Goal: Use online tool/utility: Use online tool/utility

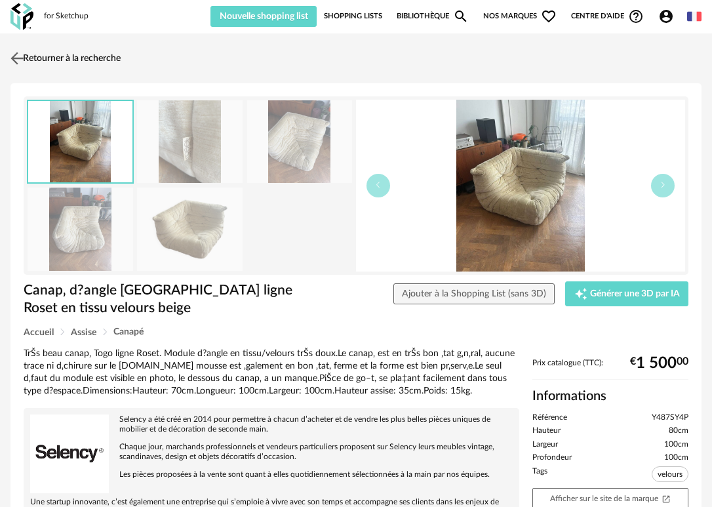
click at [16, 56] on img at bounding box center [17, 58] width 19 height 19
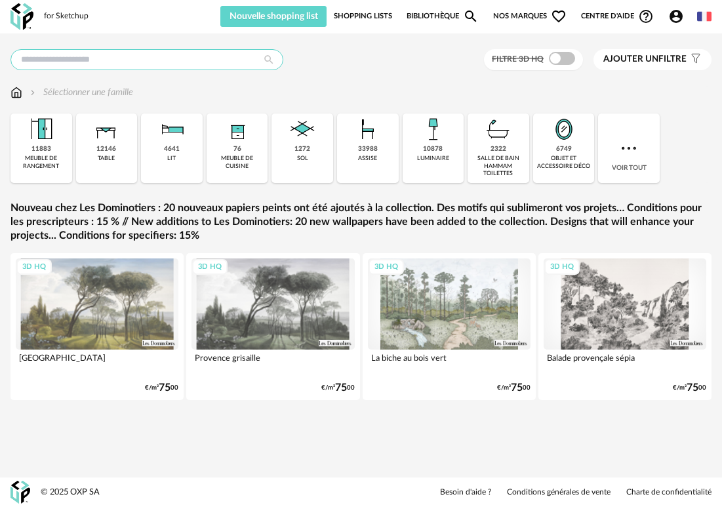
click at [128, 58] on input "text" at bounding box center [146, 59] width 273 height 21
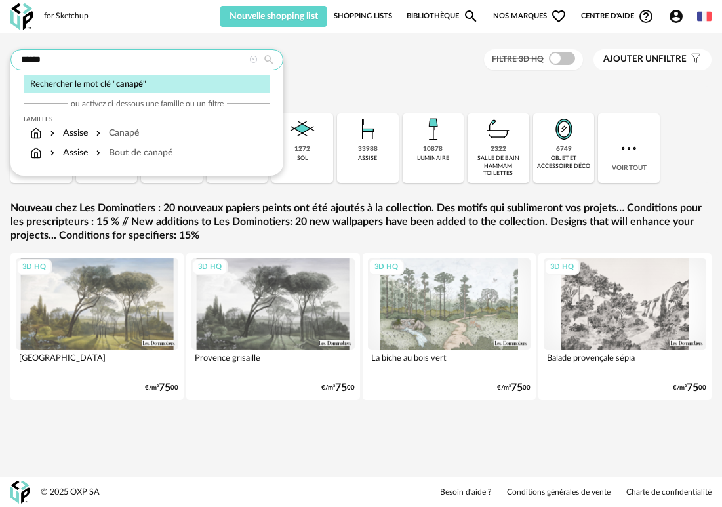
type input "******"
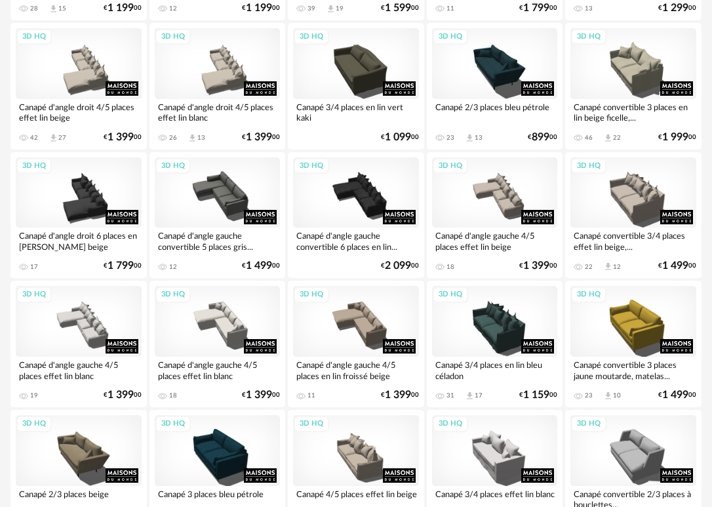
scroll to position [2016, 0]
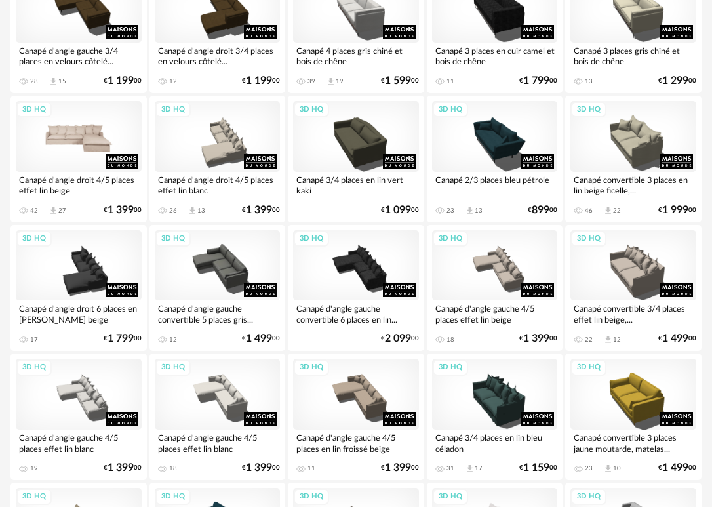
click at [62, 148] on div "3D HQ" at bounding box center [79, 136] width 126 height 71
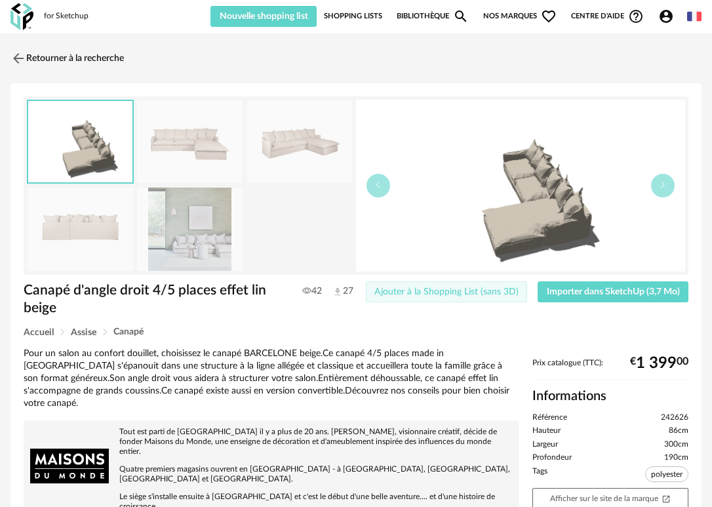
scroll to position [8, 0]
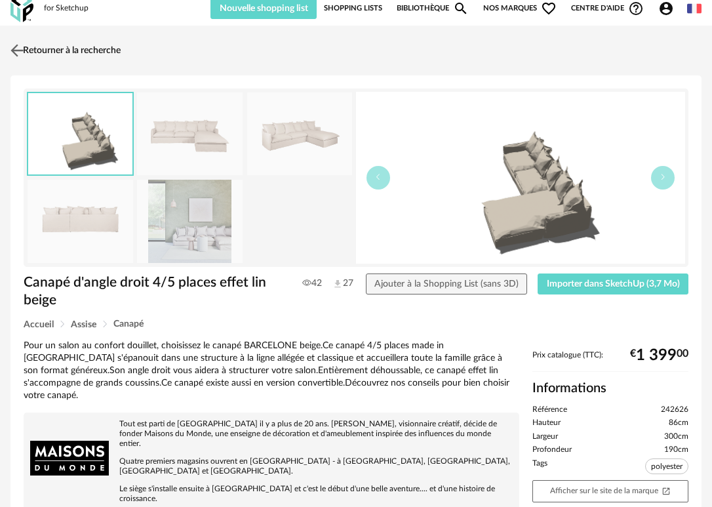
click at [19, 47] on img at bounding box center [17, 50] width 19 height 19
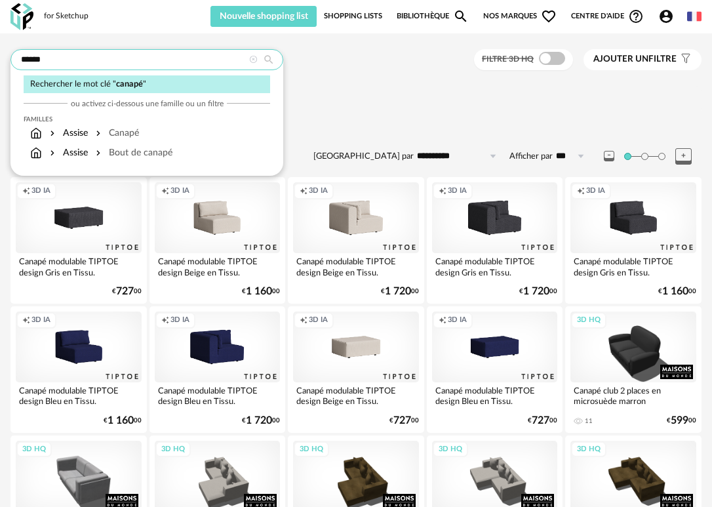
click at [163, 53] on input "******" at bounding box center [146, 59] width 273 height 21
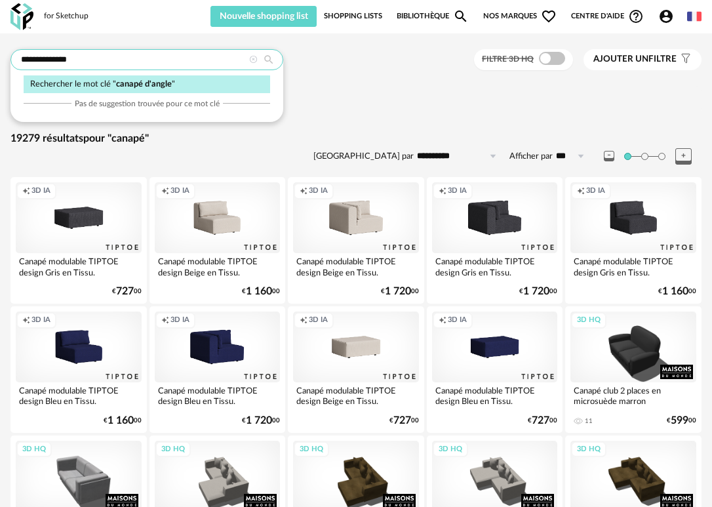
type input "**********"
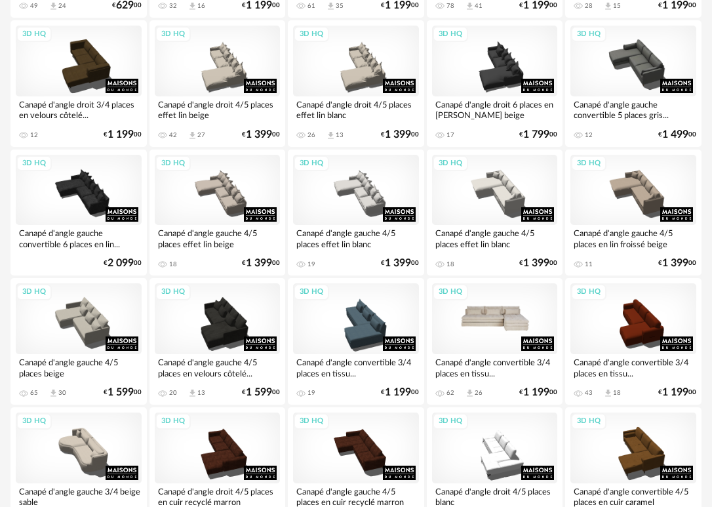
scroll to position [459, 0]
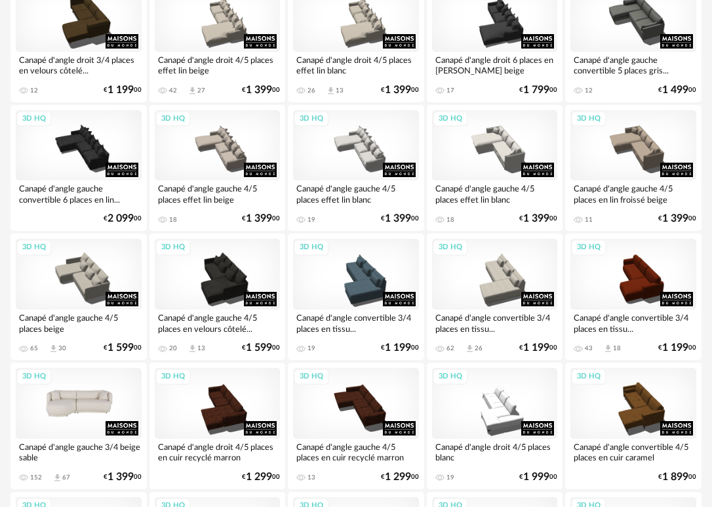
click at [60, 416] on div "3D HQ" at bounding box center [79, 403] width 126 height 71
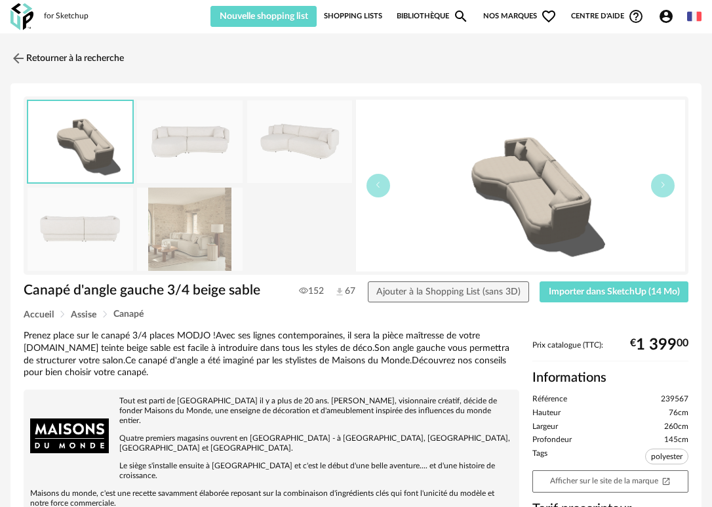
click at [187, 250] on img at bounding box center [190, 228] width 106 height 83
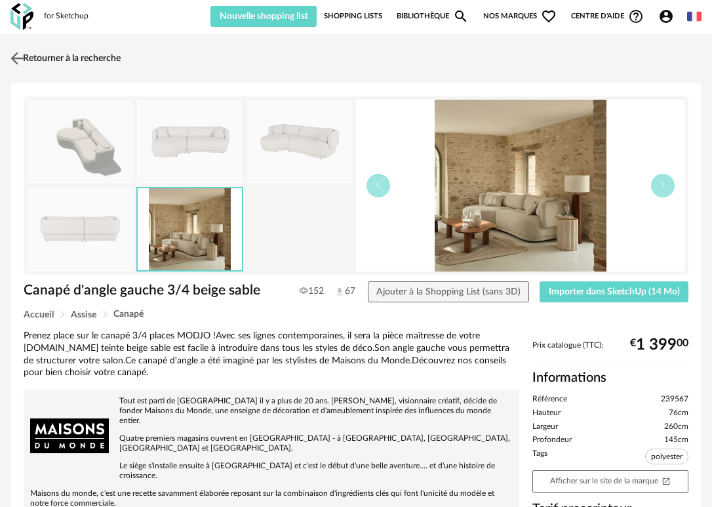
click at [18, 56] on img at bounding box center [17, 58] width 19 height 19
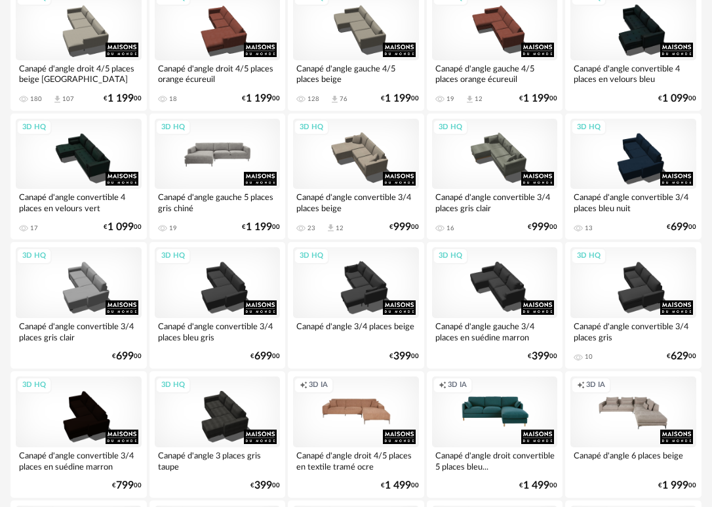
scroll to position [992, 0]
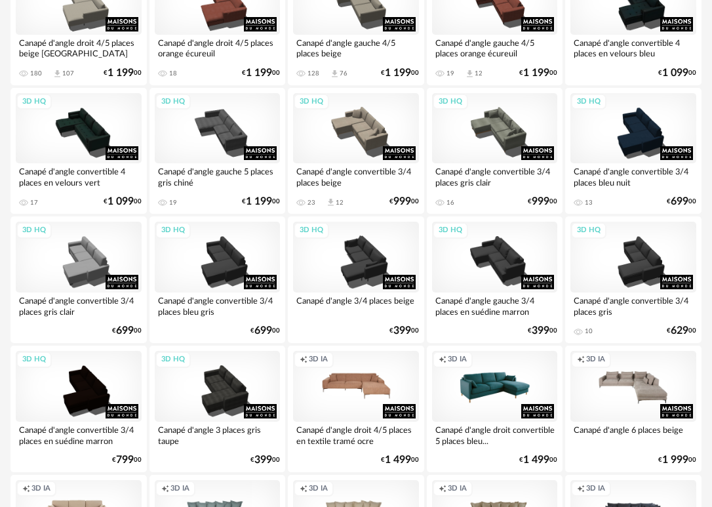
click at [457, 406] on div "Creation icon 3D IA" at bounding box center [495, 386] width 126 height 71
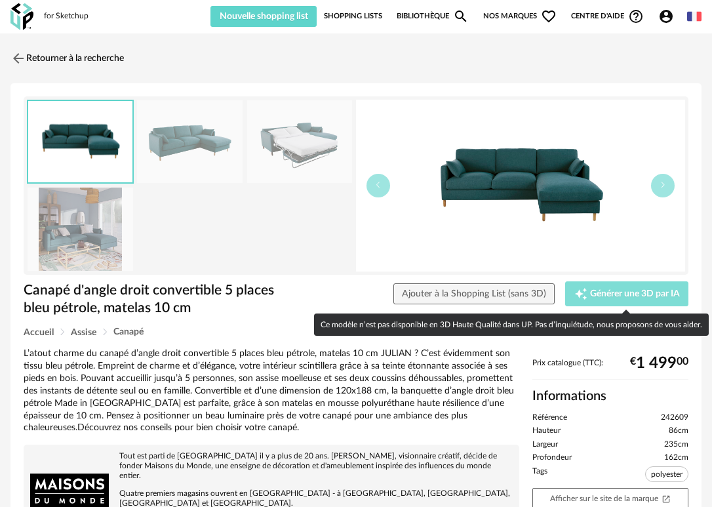
click at [611, 296] on span "Générer une 3D par IA" at bounding box center [635, 293] width 90 height 9
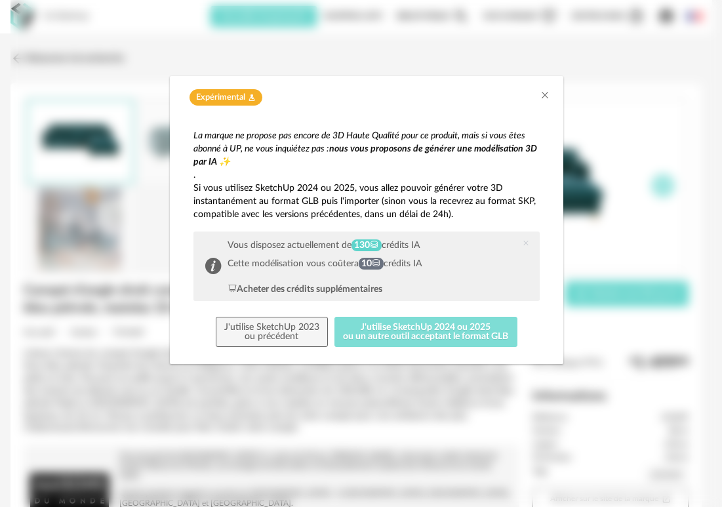
click at [359, 332] on button "J'utilise SketchUp 2024 ou 2025 ou un autre outil acceptant le format GLB" at bounding box center [425, 332] width 183 height 30
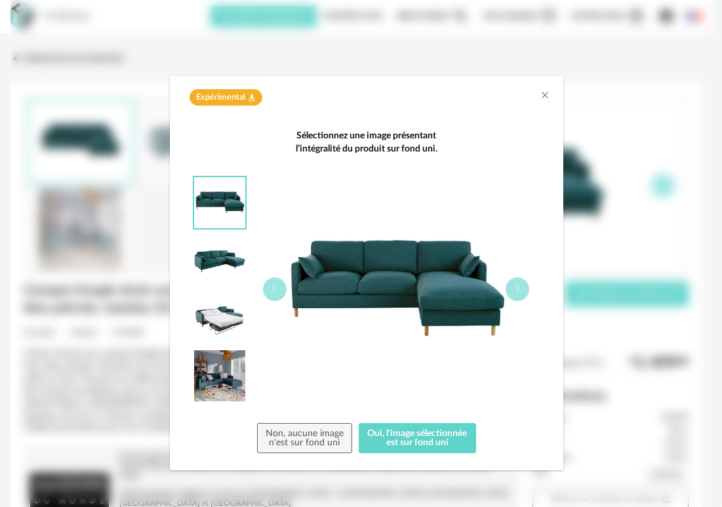
click at [234, 264] on img "dialog" at bounding box center [219, 260] width 51 height 51
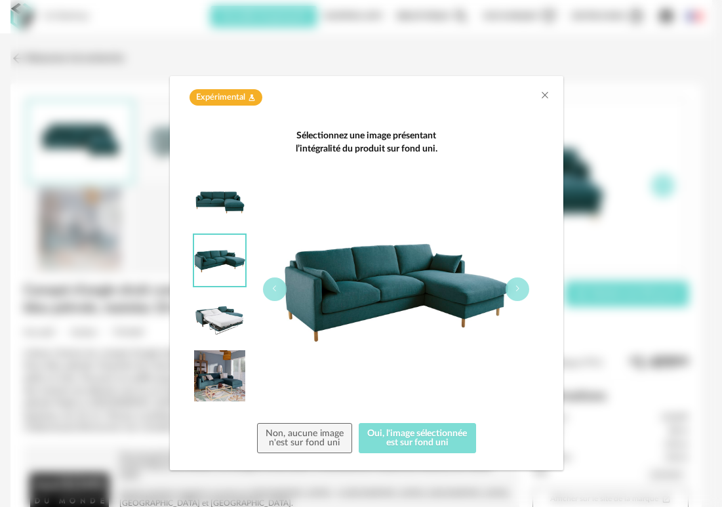
click at [438, 441] on button "Oui, l'image sélectionnée est sur fond uni" at bounding box center [417, 438] width 117 height 30
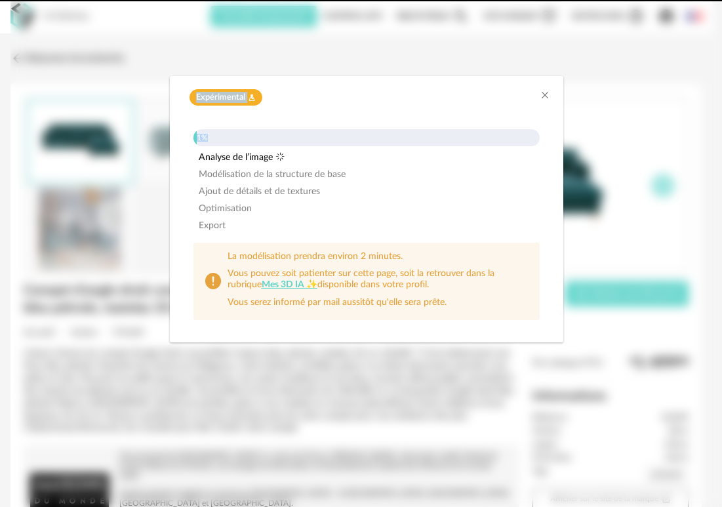
drag, startPoint x: 354, startPoint y: 85, endPoint x: 309, endPoint y: 148, distance: 77.1
click at [309, 148] on div "Expérimental Flask icon 1% Analyse de l’image Modélisation de la structure de b…" at bounding box center [366, 209] width 393 height 266
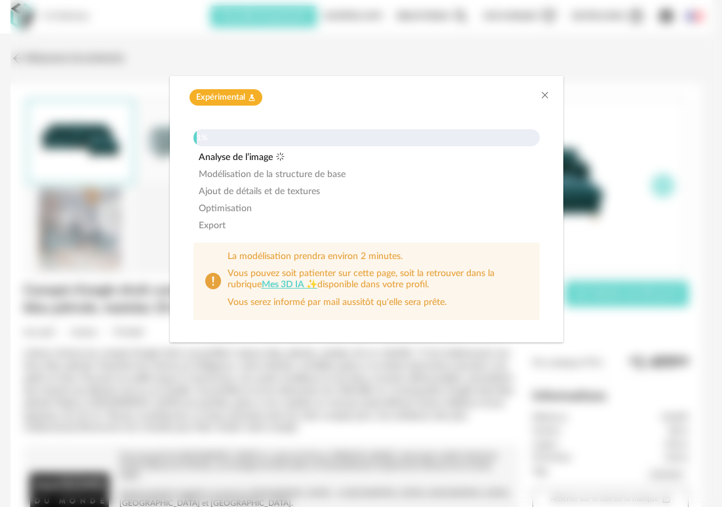
click at [308, 189] on span "Ajout de détails et de textures" at bounding box center [259, 191] width 121 height 9
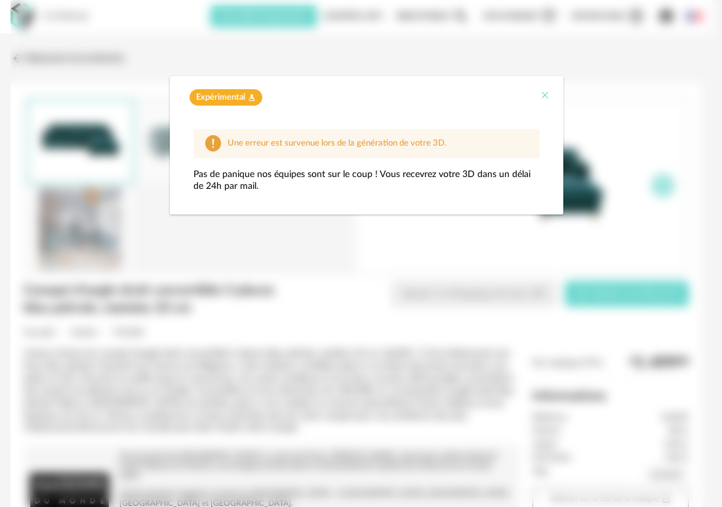
click at [539, 94] on icon "Close" at bounding box center [544, 95] width 10 height 10
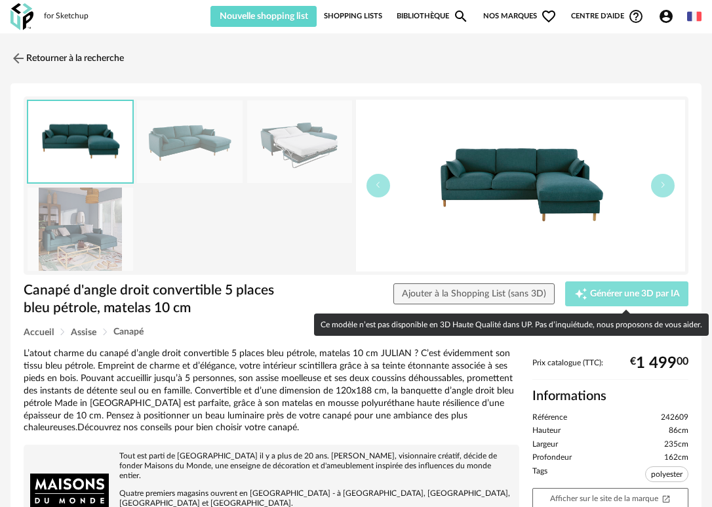
click at [583, 296] on icon "Creation icon" at bounding box center [580, 293] width 13 height 13
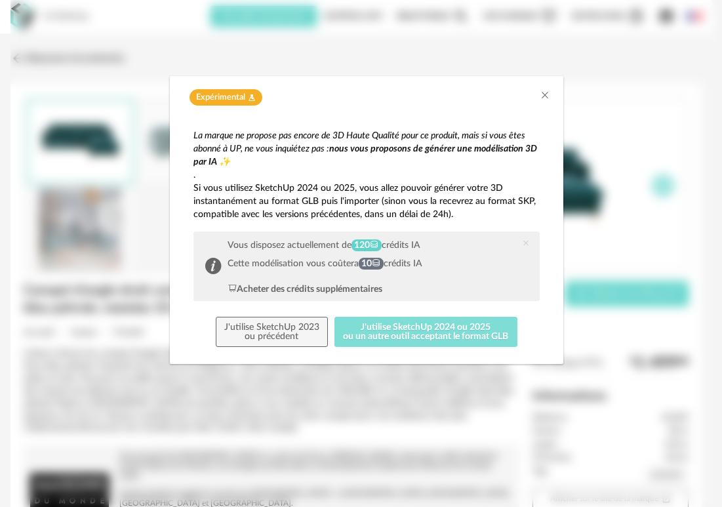
click at [428, 340] on button "J'utilise SketchUp 2024 ou 2025 ou un autre outil acceptant le format GLB" at bounding box center [425, 332] width 183 height 30
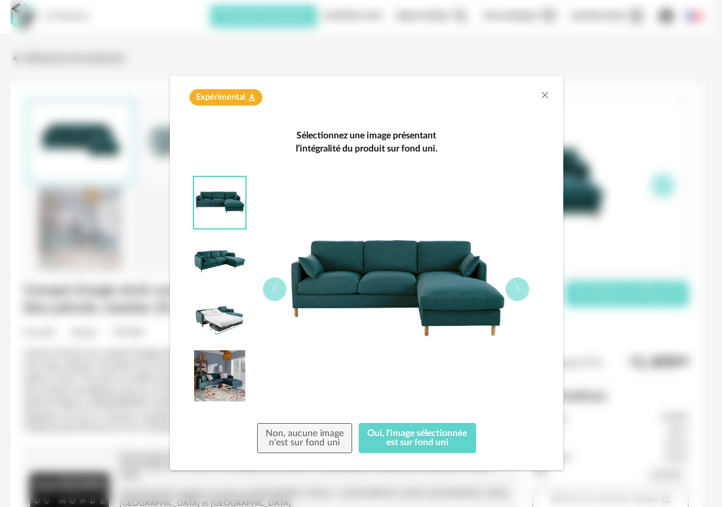
click at [222, 252] on img "dialog" at bounding box center [219, 260] width 51 height 51
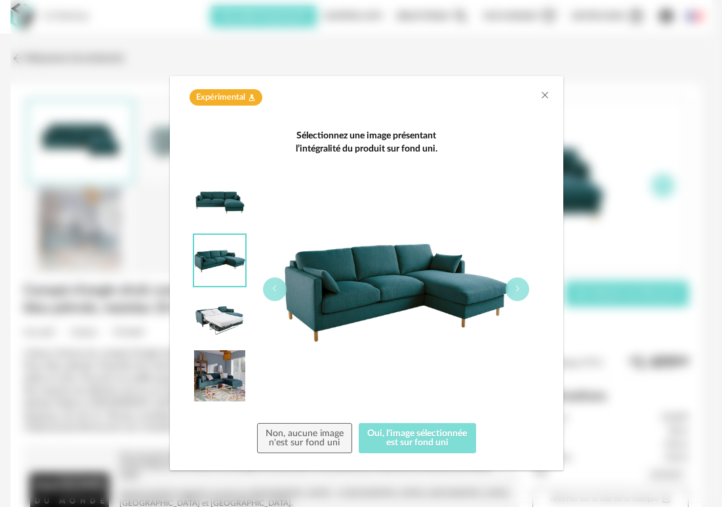
click at [404, 444] on button "Oui, l'image sélectionnée est sur fond uni" at bounding box center [417, 438] width 117 height 30
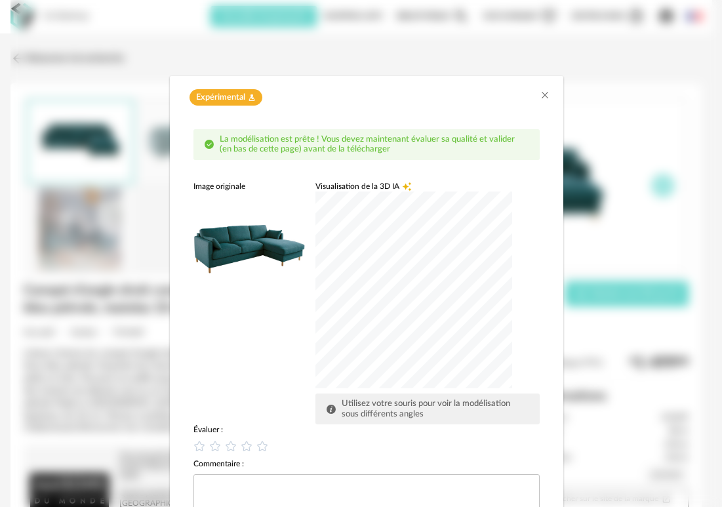
click at [421, 279] on div "dialog" at bounding box center [413, 289] width 197 height 197
click at [456, 319] on div "dialog" at bounding box center [413, 289] width 197 height 197
click at [385, 271] on div "dialog" at bounding box center [413, 289] width 197 height 197
click at [345, 322] on div "dialog" at bounding box center [413, 289] width 197 height 197
click at [351, 287] on div "dialog" at bounding box center [413, 289] width 197 height 197
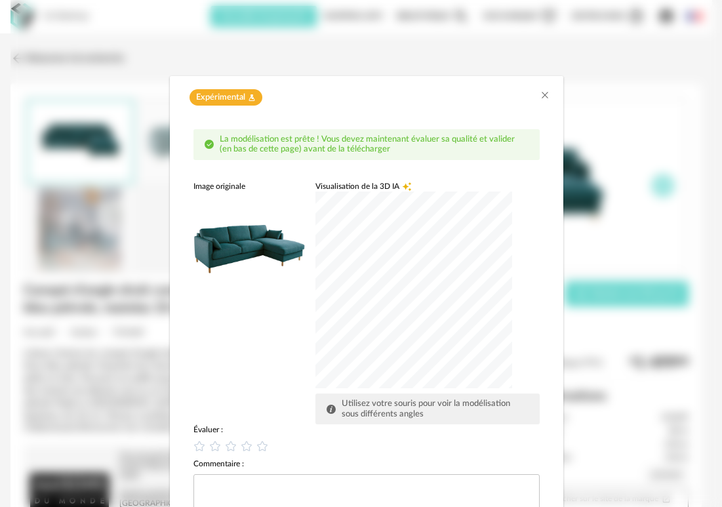
click at [351, 287] on div "dialog" at bounding box center [413, 289] width 197 height 197
click at [357, 286] on div "dialog" at bounding box center [413, 289] width 197 height 197
click at [413, 268] on div "dialog" at bounding box center [413, 289] width 197 height 197
click at [427, 261] on div "dialog" at bounding box center [413, 289] width 197 height 197
click at [404, 273] on div "dialog" at bounding box center [413, 289] width 197 height 197
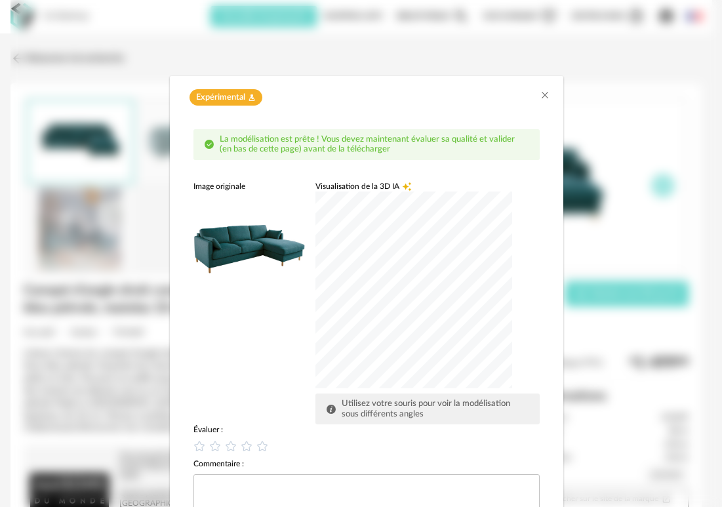
click at [376, 309] on div "dialog" at bounding box center [413, 289] width 197 height 197
click at [410, 277] on div "dialog" at bounding box center [413, 289] width 197 height 197
click at [372, 309] on div "dialog" at bounding box center [413, 289] width 197 height 197
click at [227, 448] on icon "dialog" at bounding box center [231, 446] width 14 height 14
click at [233, 481] on textarea "dialog" at bounding box center [366, 493] width 346 height 39
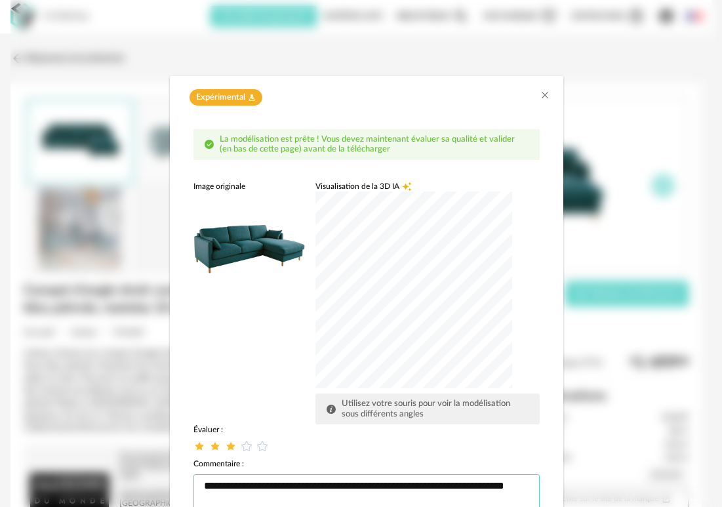
scroll to position [1, 0]
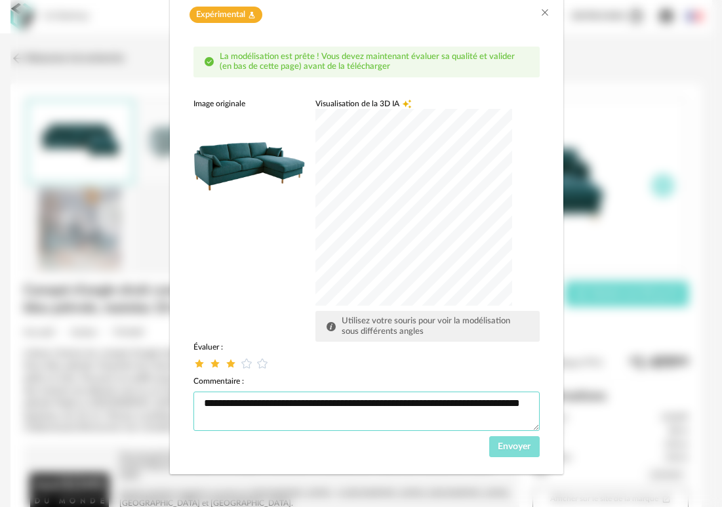
type textarea "**********"
click at [505, 452] on button "Envoyer" at bounding box center [514, 446] width 50 height 21
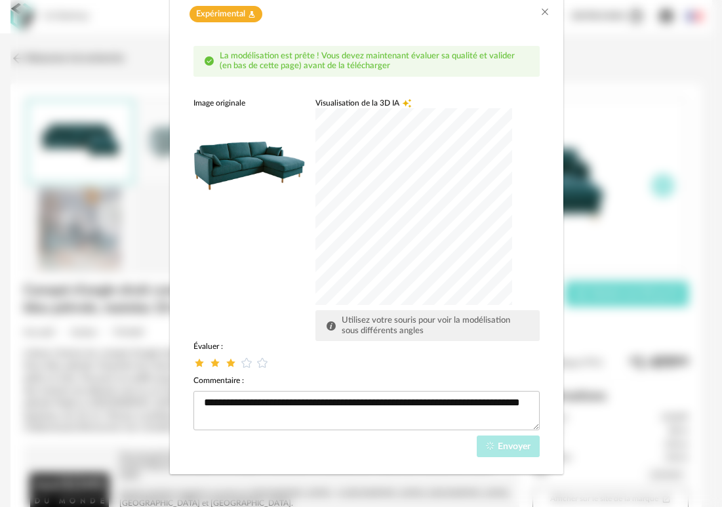
scroll to position [20, 0]
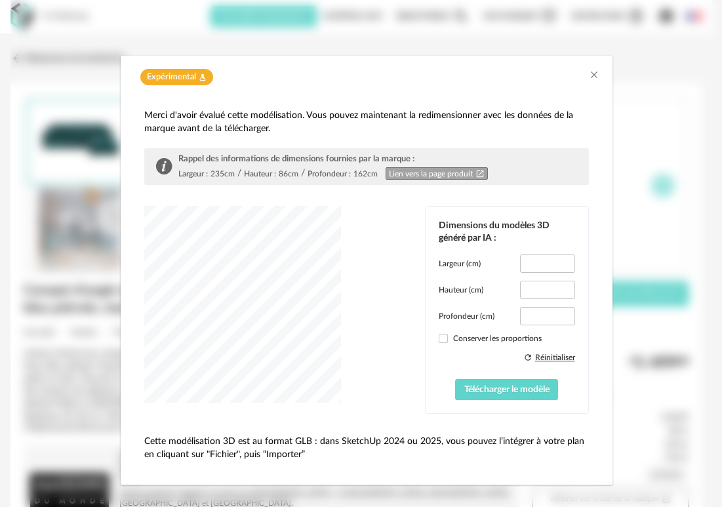
drag, startPoint x: 340, startPoint y: 79, endPoint x: 240, endPoint y: 93, distance: 100.6
click at [208, 86] on div "Expérimental Flask icon" at bounding box center [367, 74] width 492 height 36
click at [537, 268] on input "*****" at bounding box center [547, 263] width 54 height 18
click at [547, 266] on input "*****" at bounding box center [547, 263] width 54 height 18
type input "***"
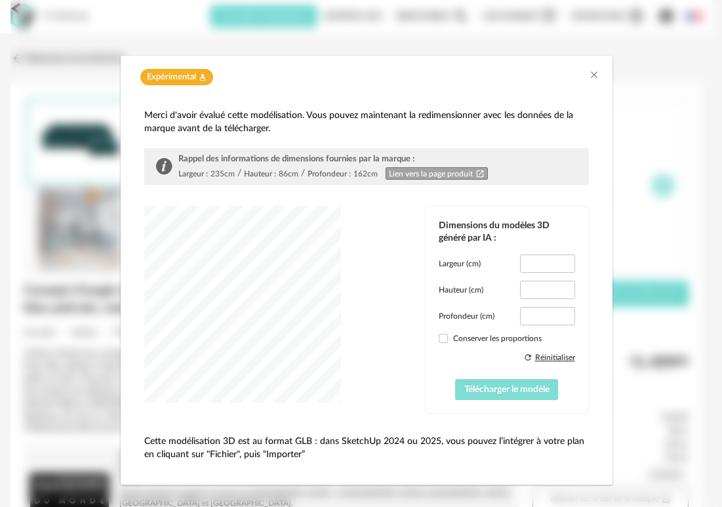
click at [490, 389] on span "Télécharger le modèle" at bounding box center [506, 389] width 85 height 9
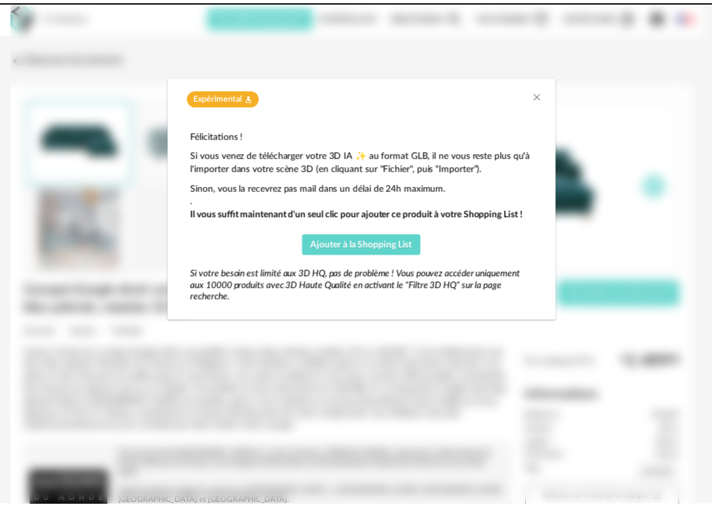
scroll to position [0, 0]
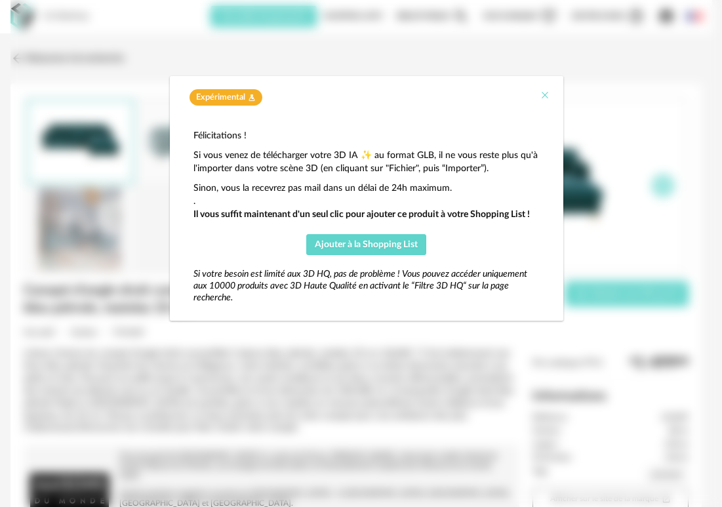
click at [544, 98] on icon "Close" at bounding box center [544, 95] width 10 height 10
